Goal: Task Accomplishment & Management: Complete application form

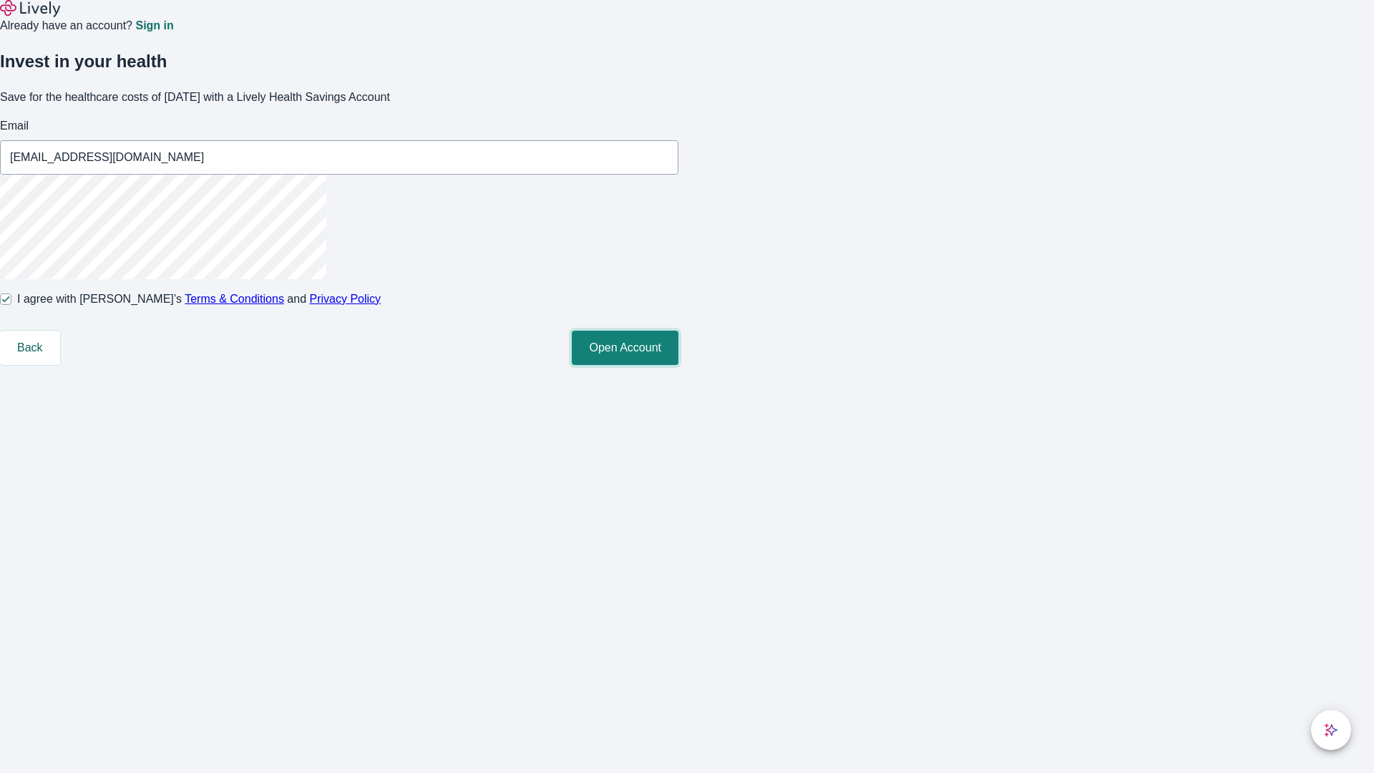
click at [678, 365] on button "Open Account" at bounding box center [625, 348] width 107 height 34
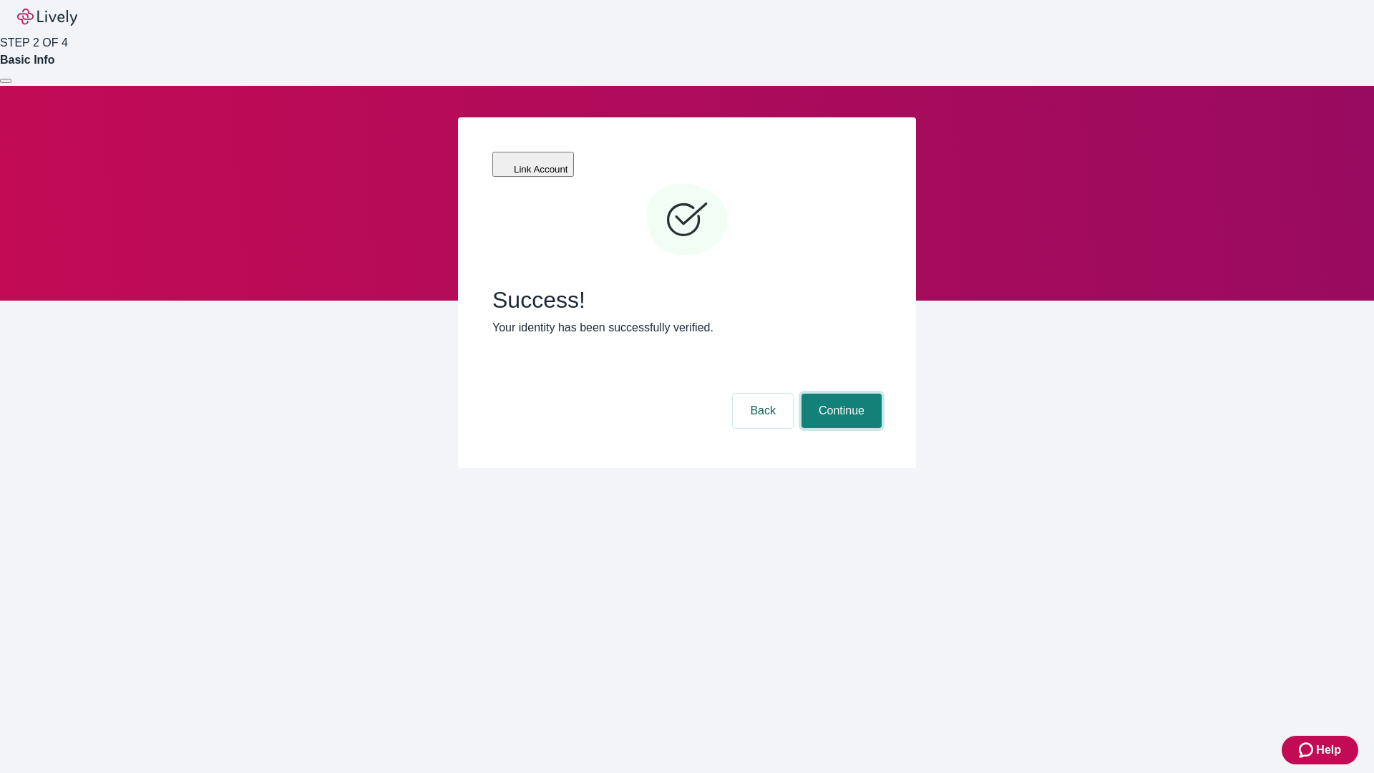
click at [839, 394] on button "Continue" at bounding box center [841, 411] width 80 height 34
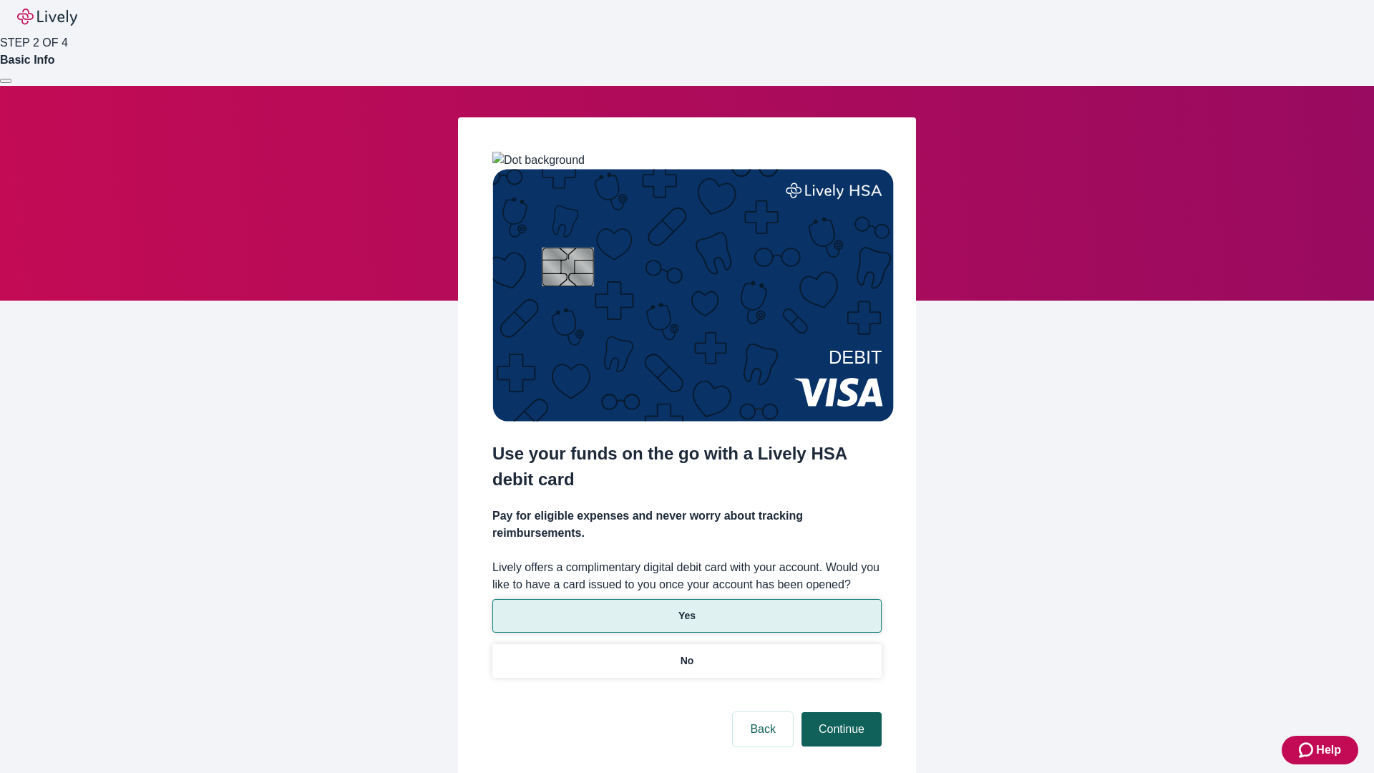
click at [686, 608] on p "Yes" at bounding box center [686, 615] width 17 height 15
click at [839, 712] on button "Continue" at bounding box center [841, 729] width 80 height 34
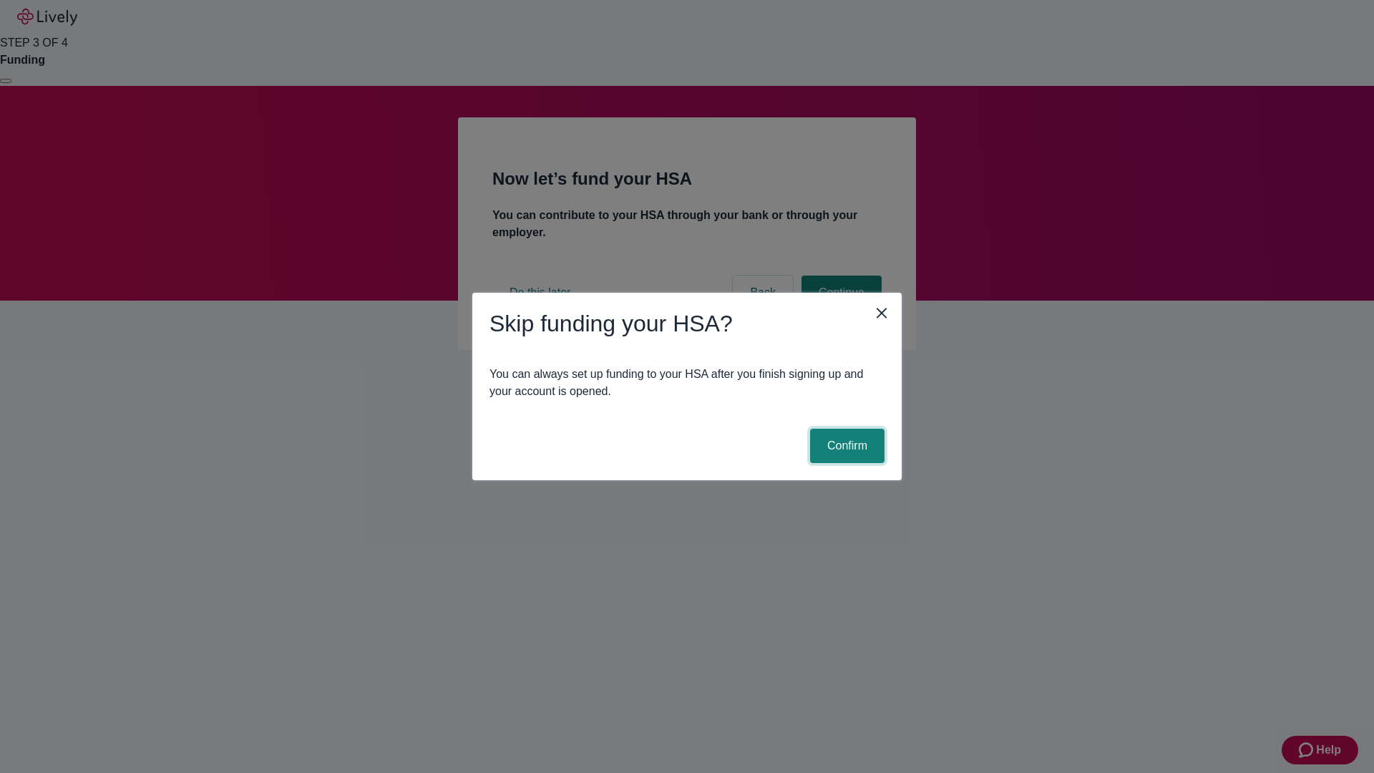
click at [845, 446] on button "Confirm" at bounding box center [847, 446] width 74 height 34
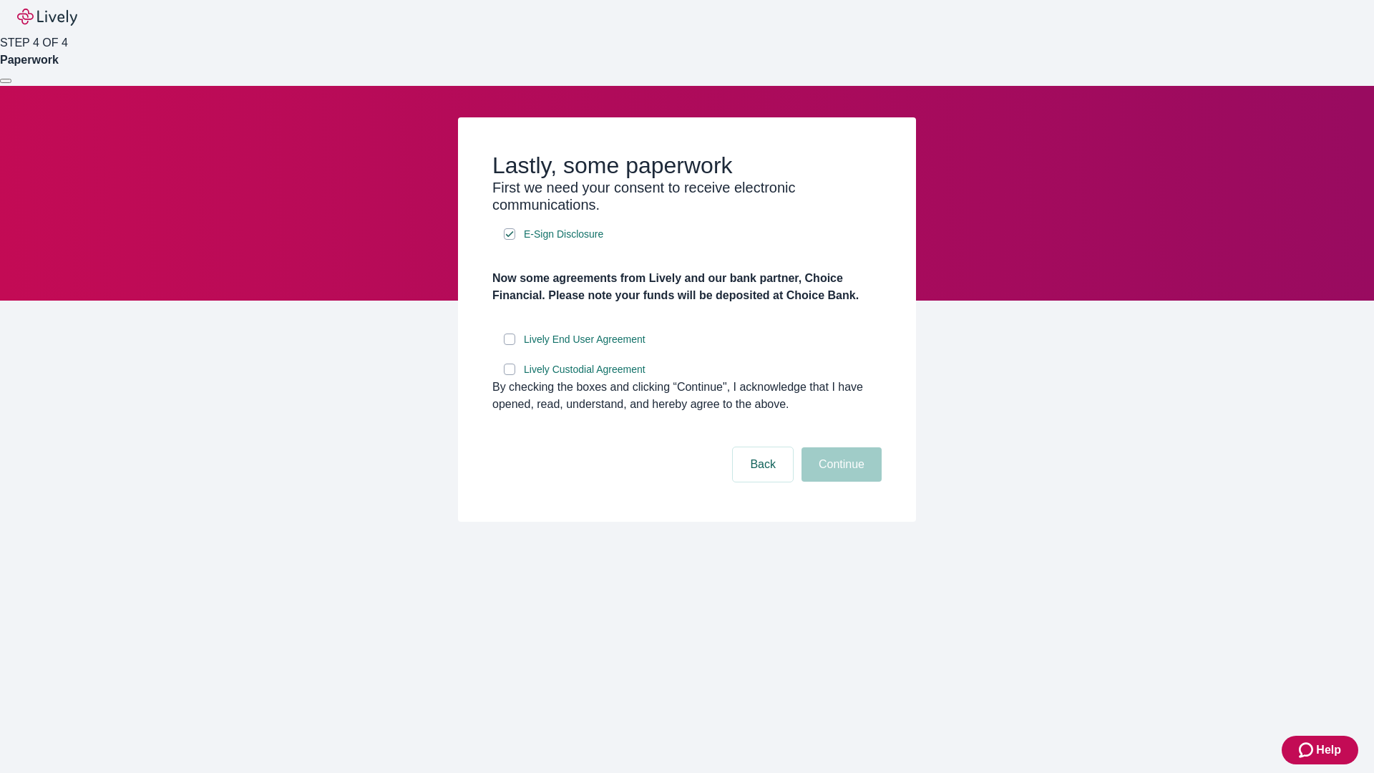
click at [510, 345] on input "Lively End User Agreement" at bounding box center [509, 338] width 11 height 11
checkbox input "true"
click at [510, 375] on input "Lively Custodial Agreement" at bounding box center [509, 369] width 11 height 11
checkbox input "true"
click at [839, 482] on button "Continue" at bounding box center [841, 464] width 80 height 34
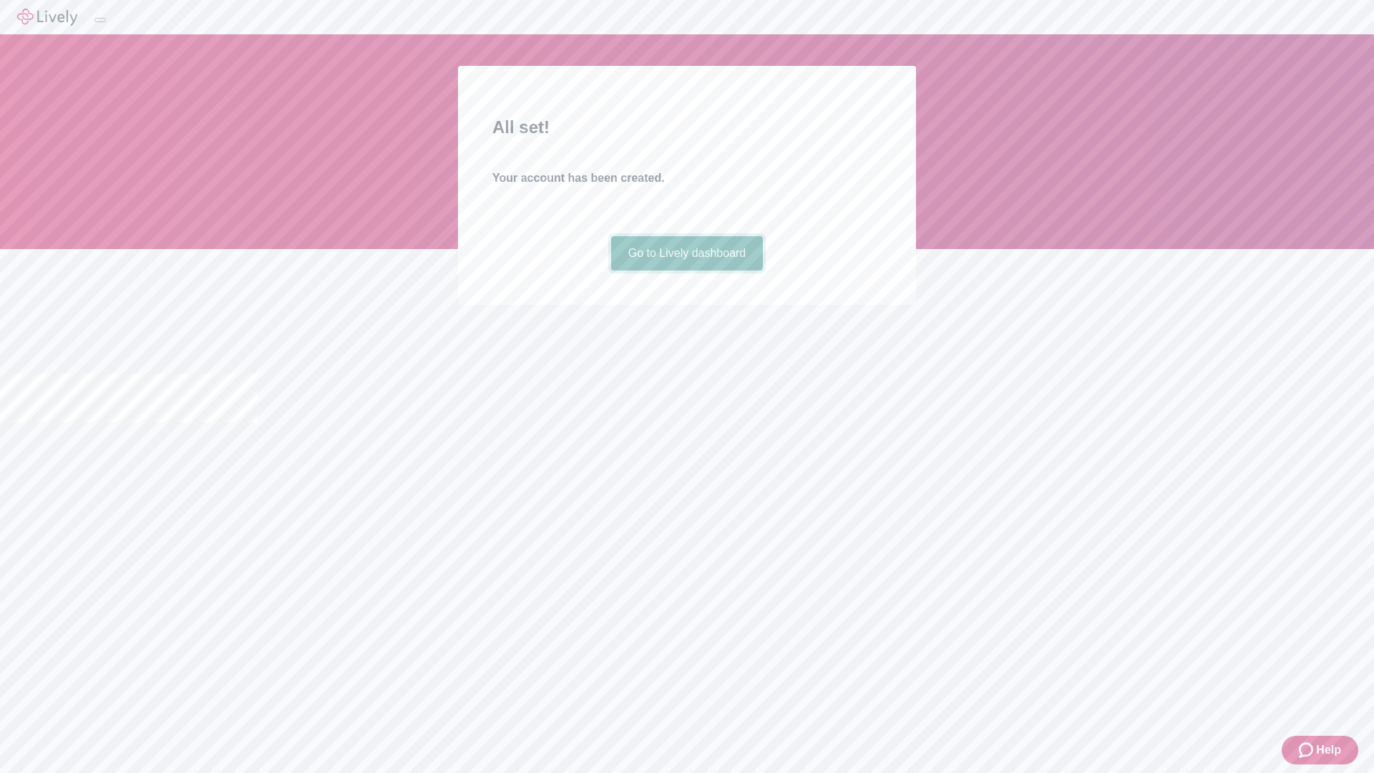
click at [686, 270] on link "Go to Lively dashboard" at bounding box center [687, 253] width 152 height 34
